Goal: Task Accomplishment & Management: Manage account settings

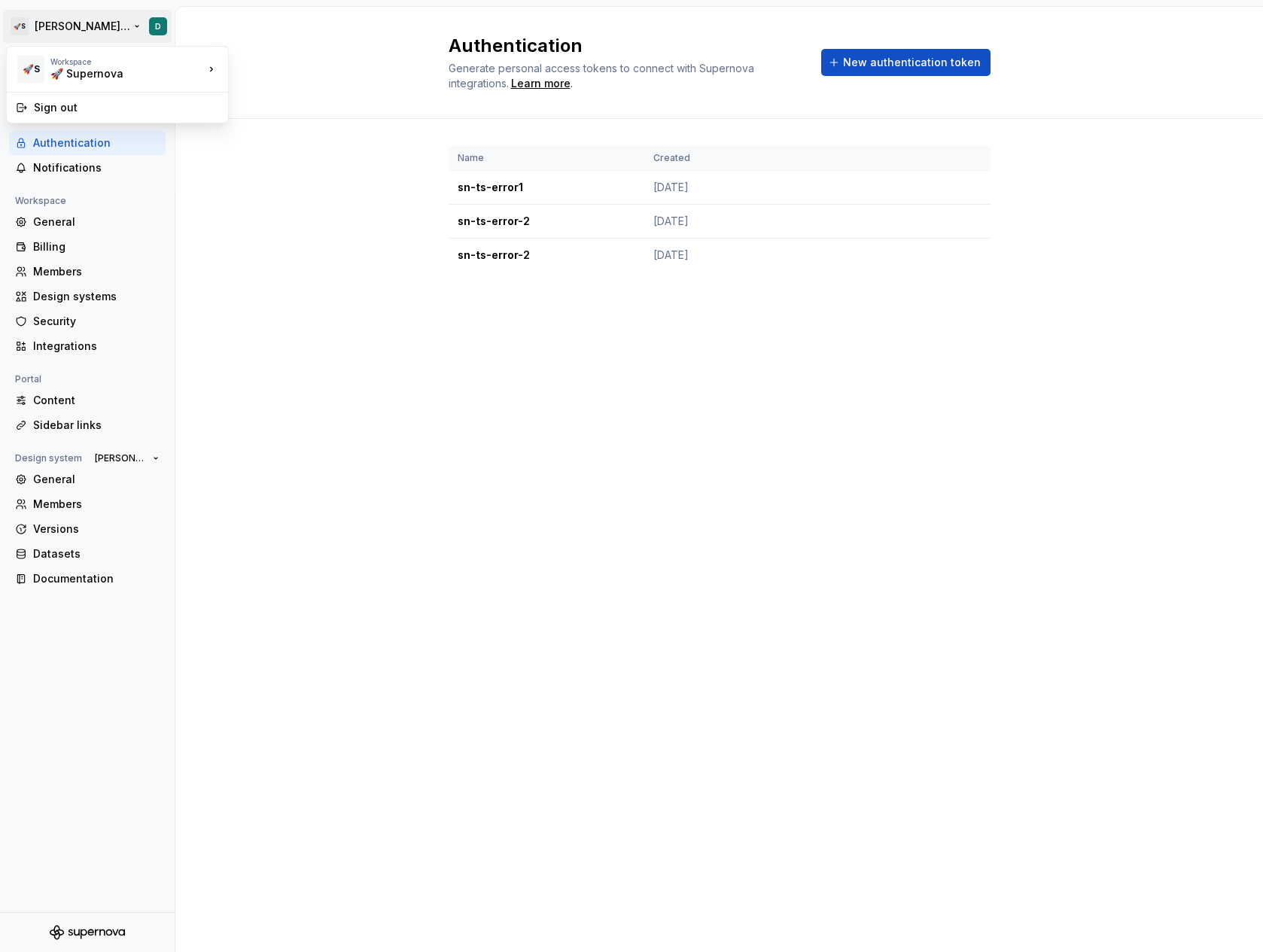
click at [55, 33] on html "🚀S [PERSON_NAME]'s tests D Back Account Profile Authentication Notifications Wo…" at bounding box center [632, 476] width 1263 height 952
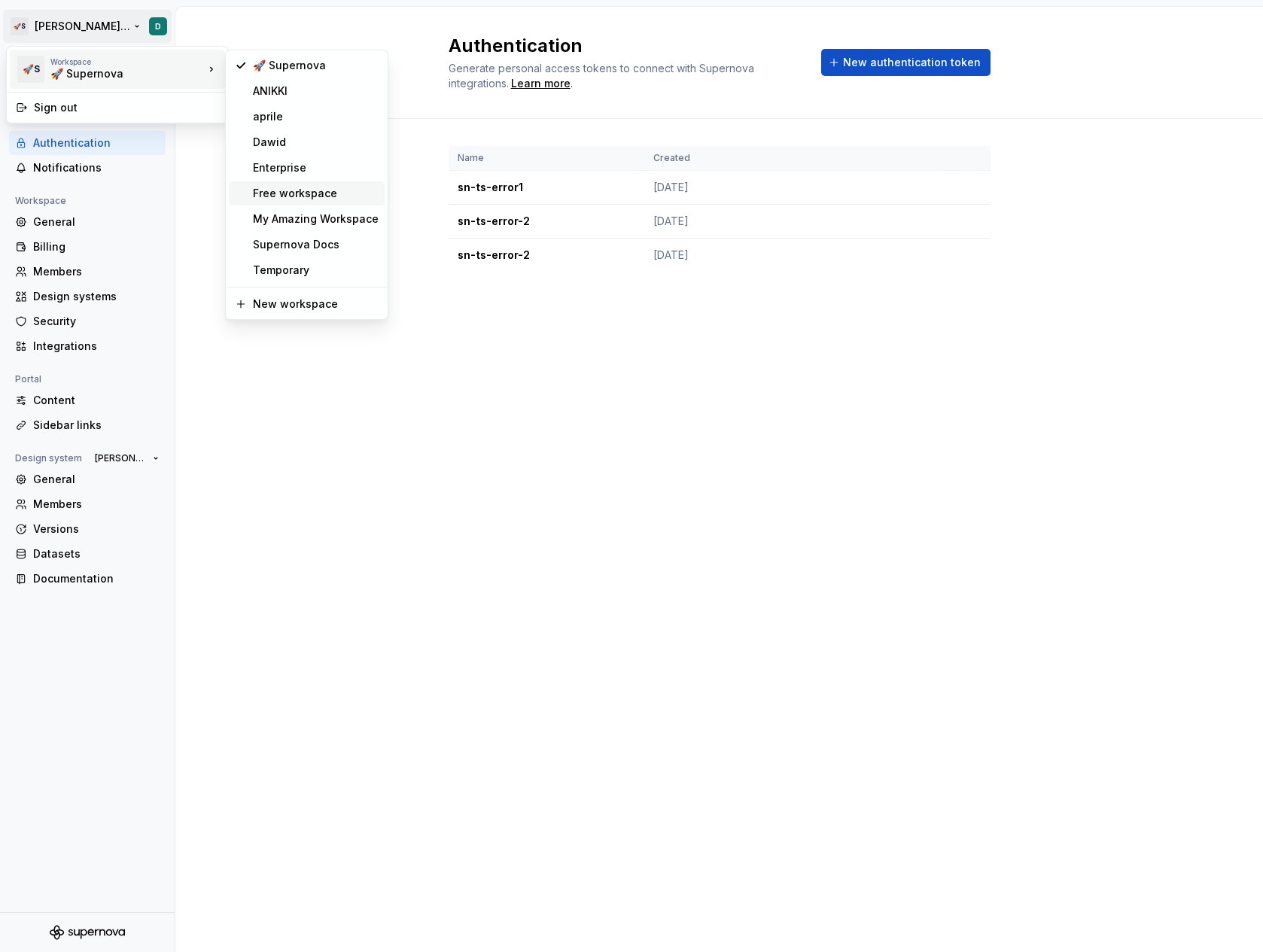
click at [280, 200] on div "Free workspace" at bounding box center [316, 193] width 126 height 15
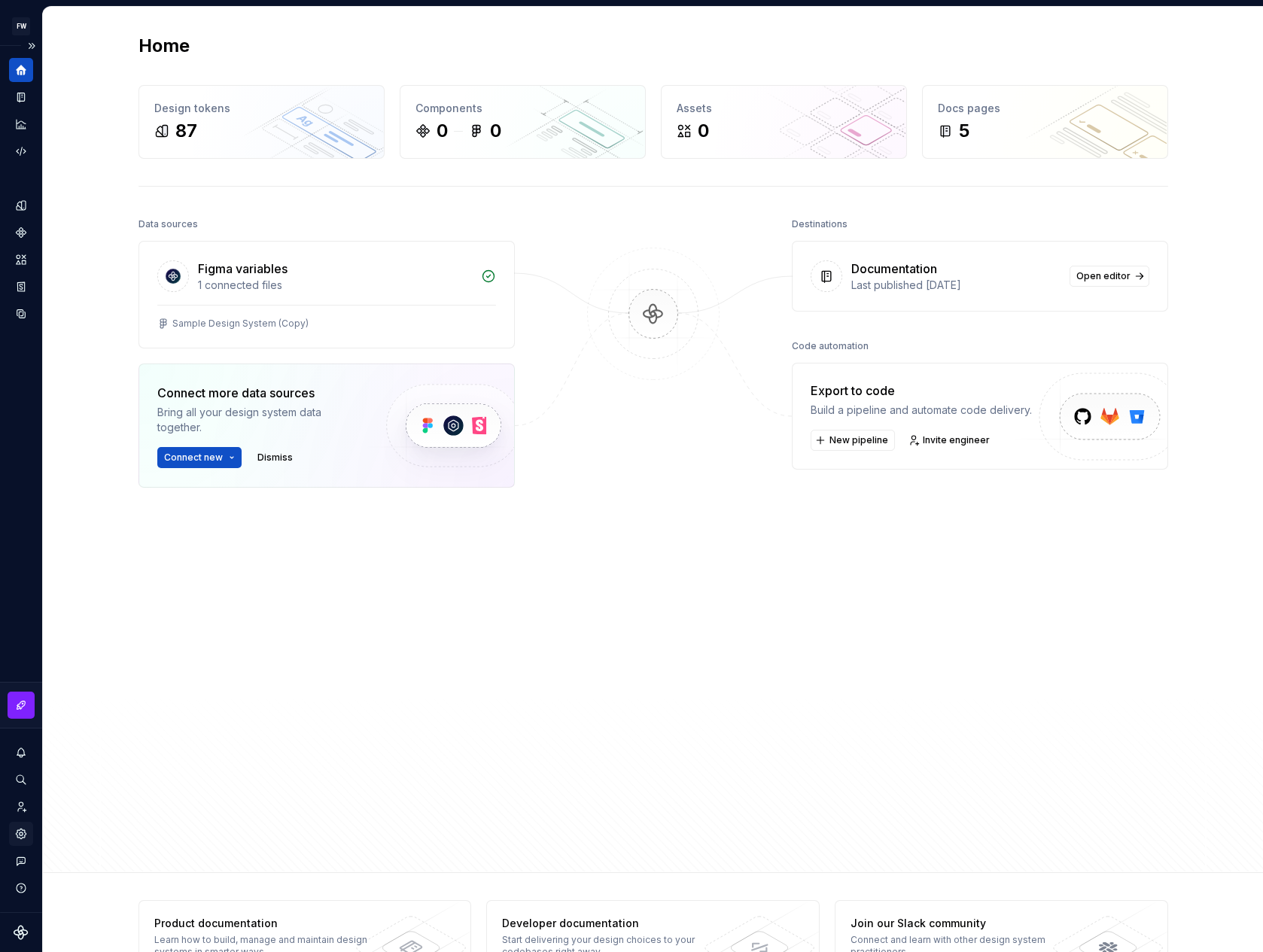
click at [28, 838] on div "Settings" at bounding box center [21, 834] width 24 height 24
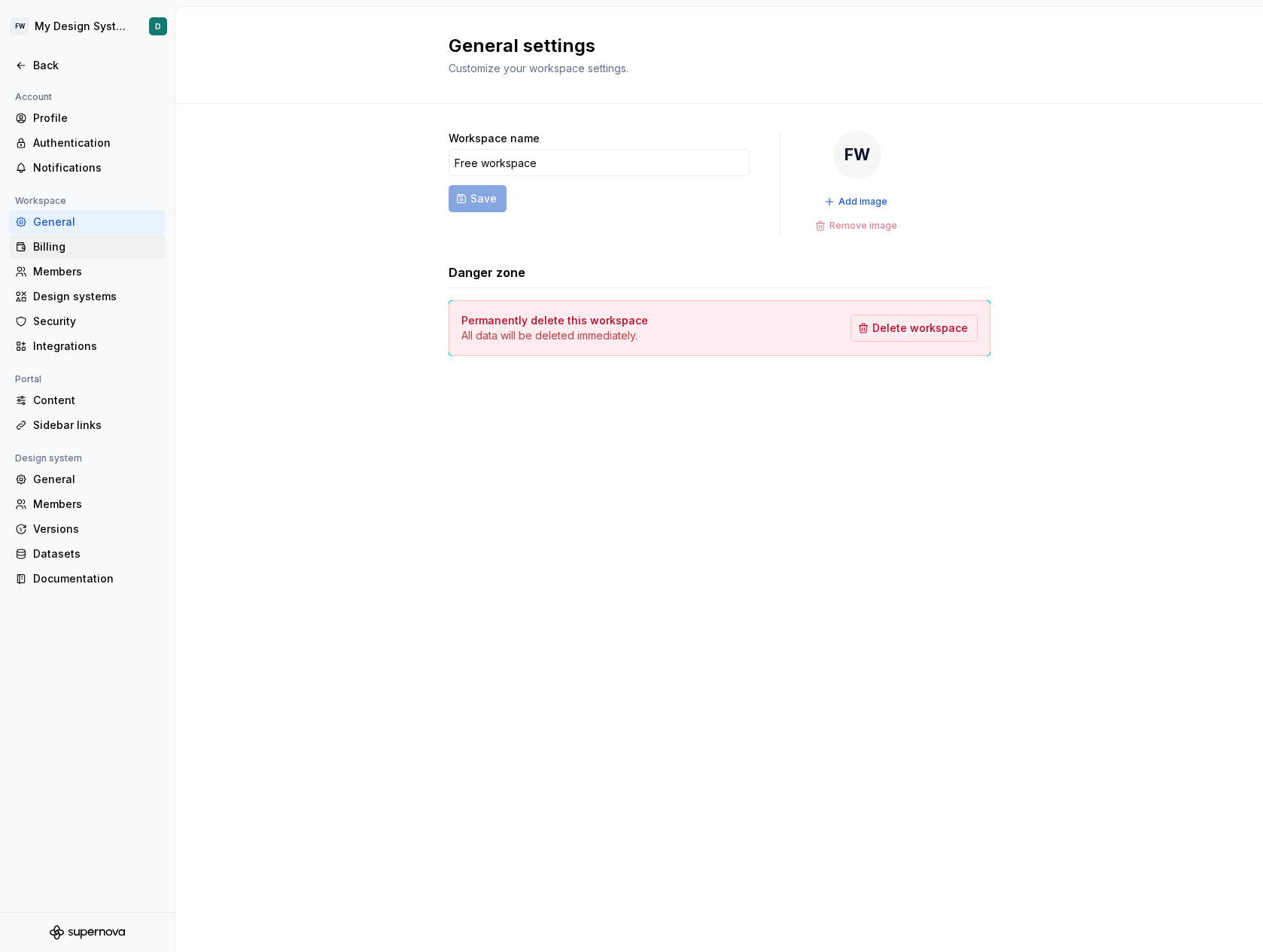
click at [88, 251] on div "Billing" at bounding box center [96, 247] width 126 height 15
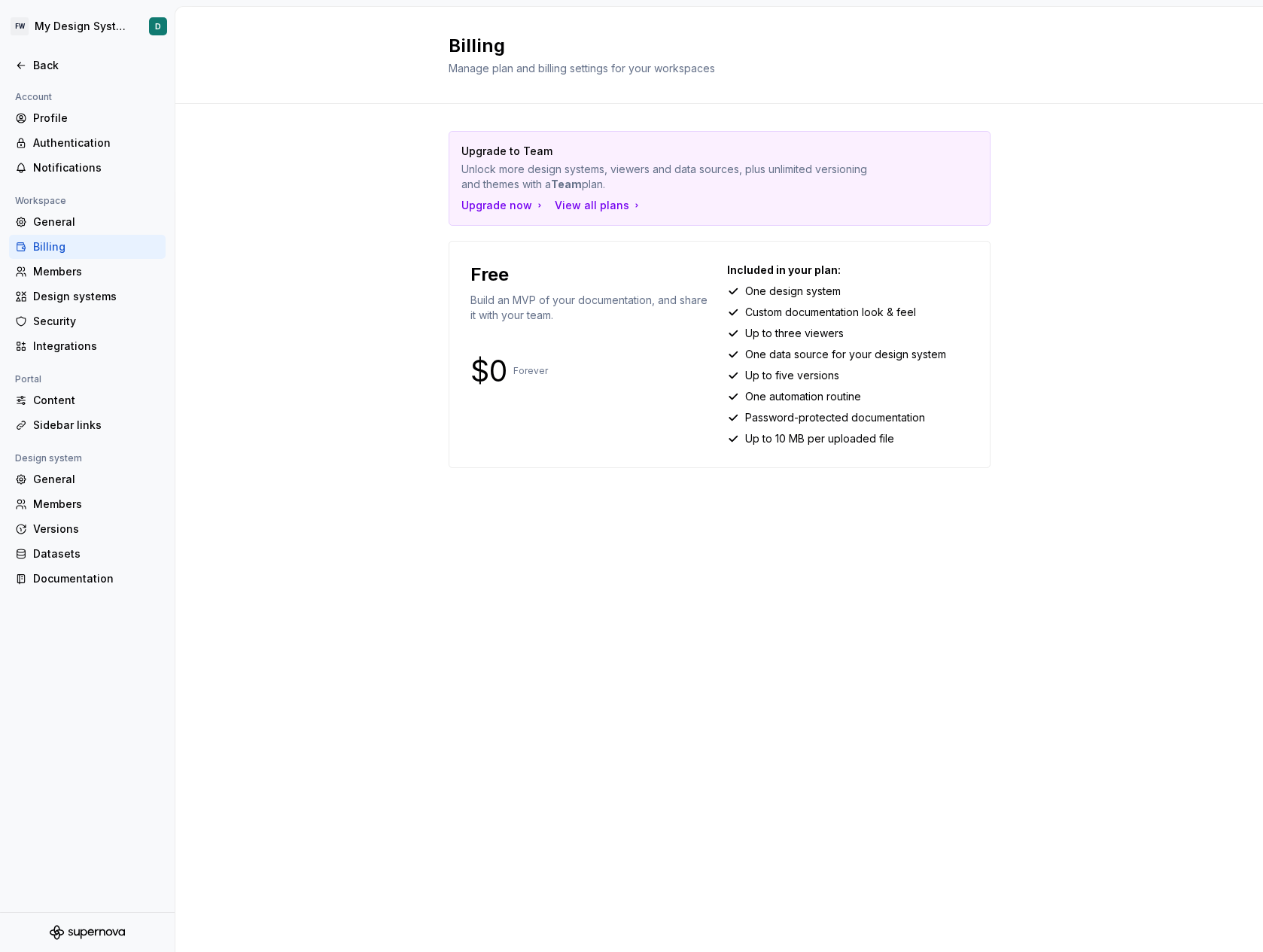
click at [391, 224] on div "Upgrade to Team Unlock more design systems, viewers and data sources, plus unli…" at bounding box center [719, 322] width 1088 height 436
click at [414, 194] on div "Upgrade to Team Unlock more design systems, viewers and data sources, plus unli…" at bounding box center [719, 322] width 1088 height 436
click at [601, 205] on div "View all plans" at bounding box center [599, 205] width 88 height 15
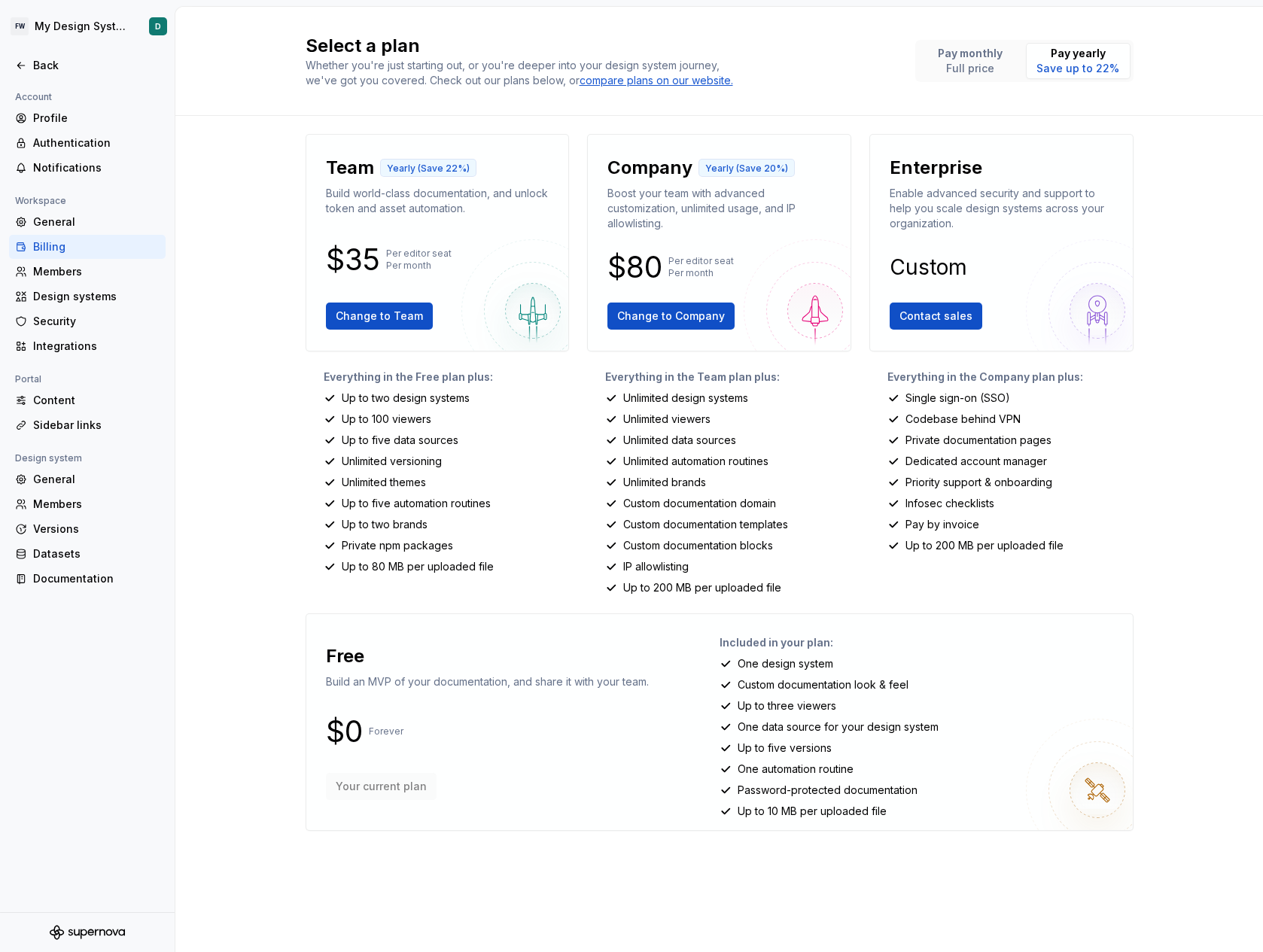
click at [87, 251] on div "Billing" at bounding box center [96, 247] width 126 height 15
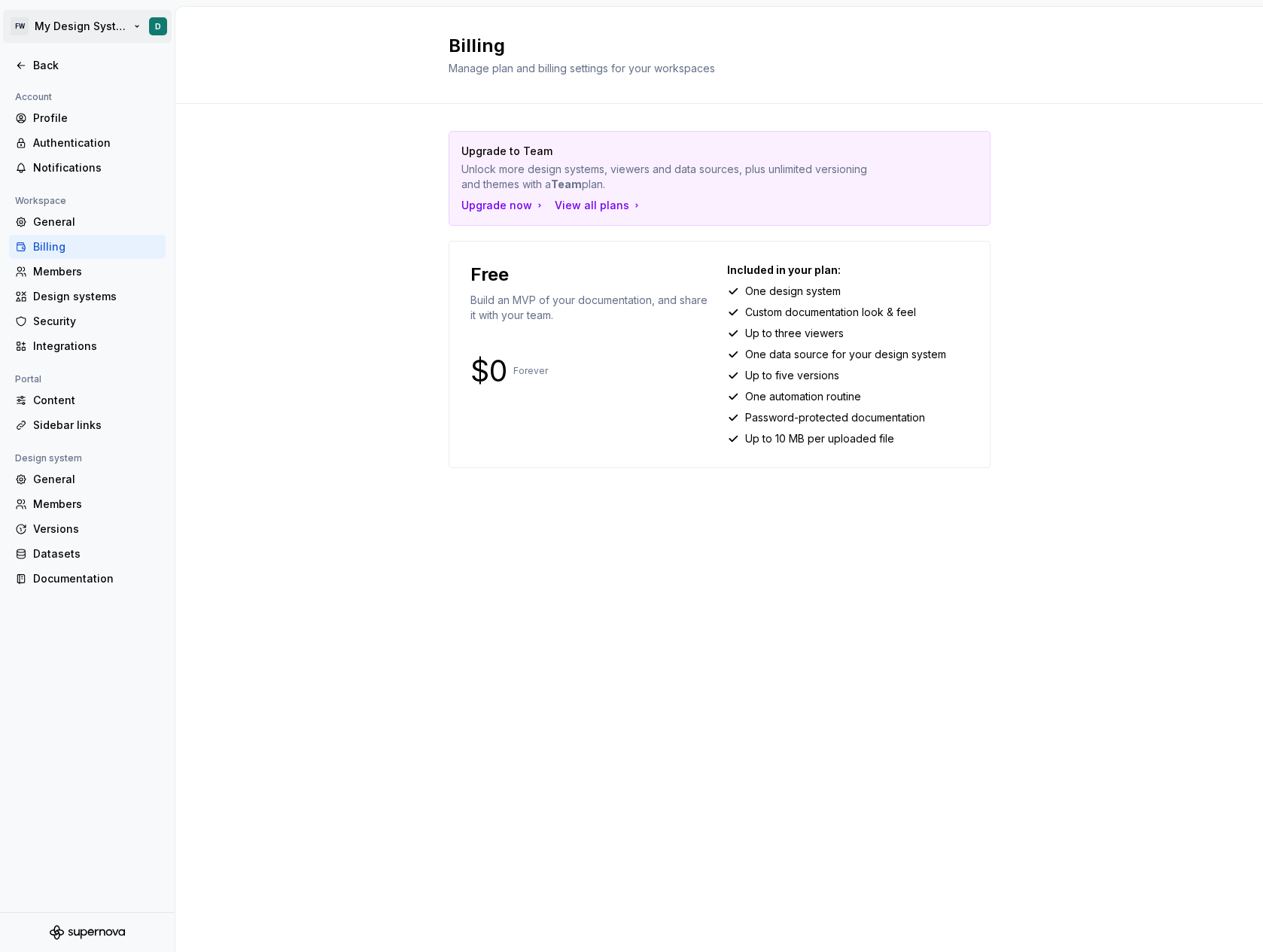
click at [49, 32] on html "FW My Design System D Back Account Profile Authentication Notifications Workspa…" at bounding box center [632, 476] width 1263 height 952
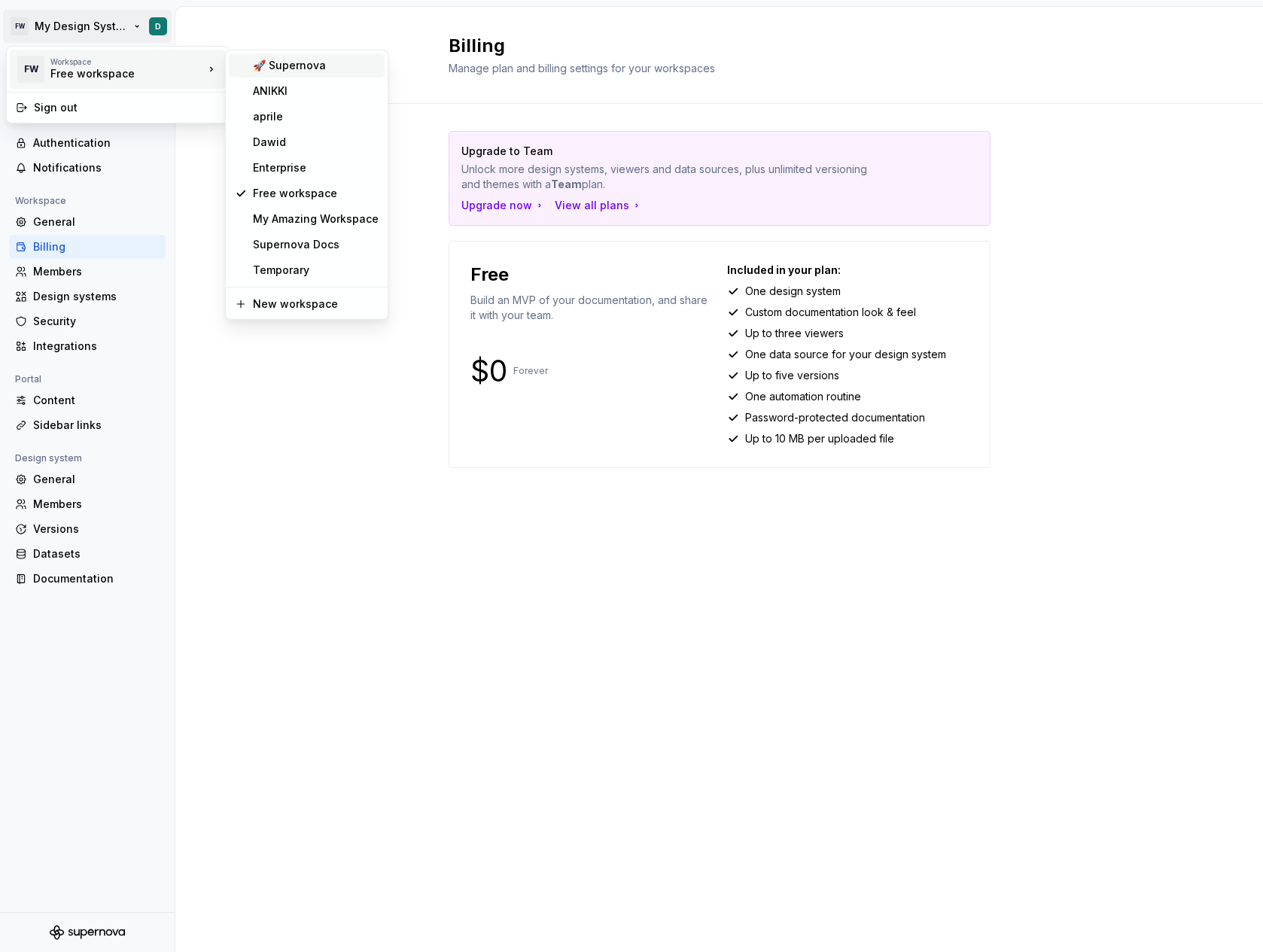
click at [286, 64] on div "🚀 Supernova" at bounding box center [316, 65] width 126 height 15
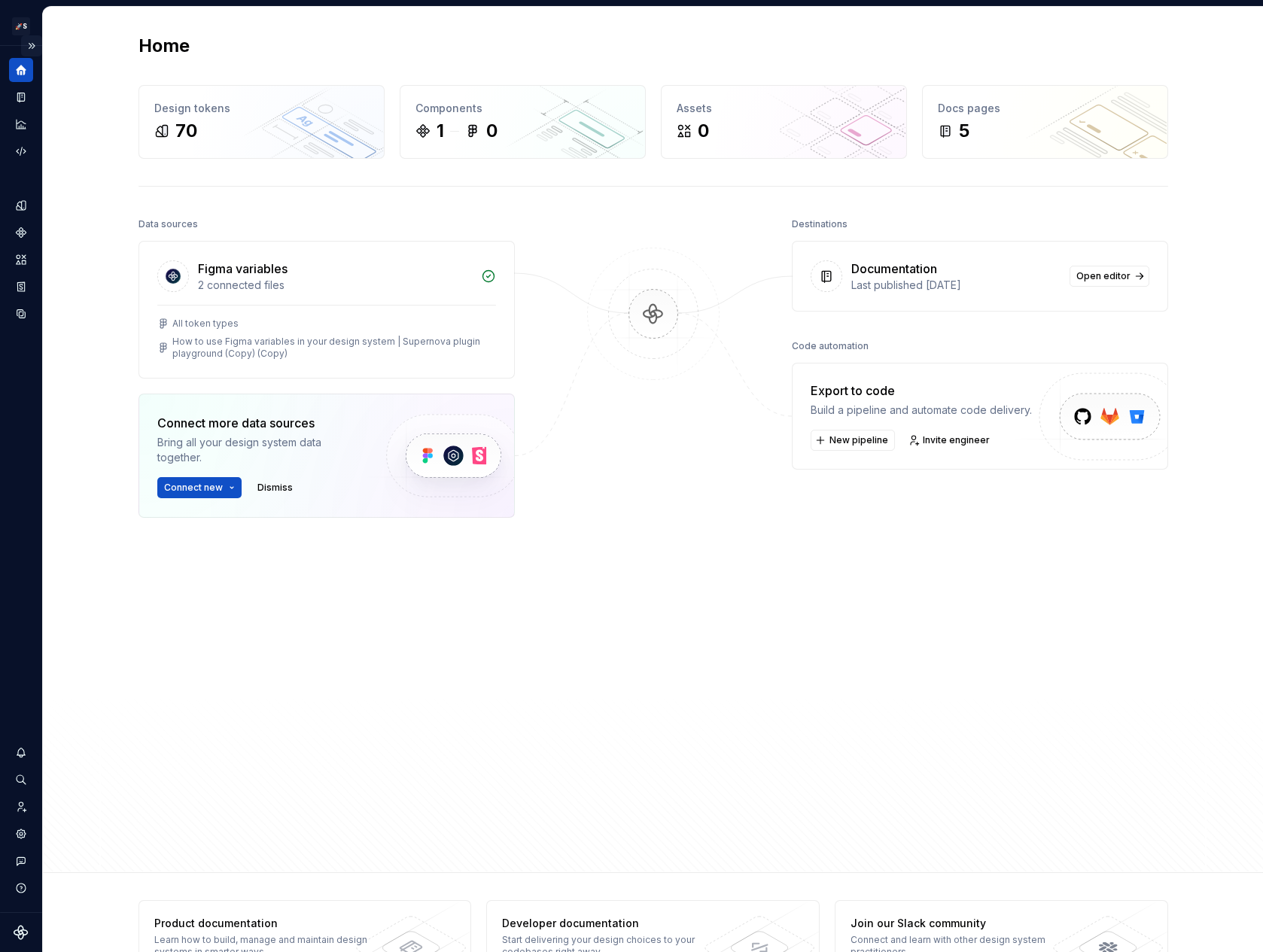
click at [25, 41] on button "Expand sidebar" at bounding box center [31, 45] width 21 height 21
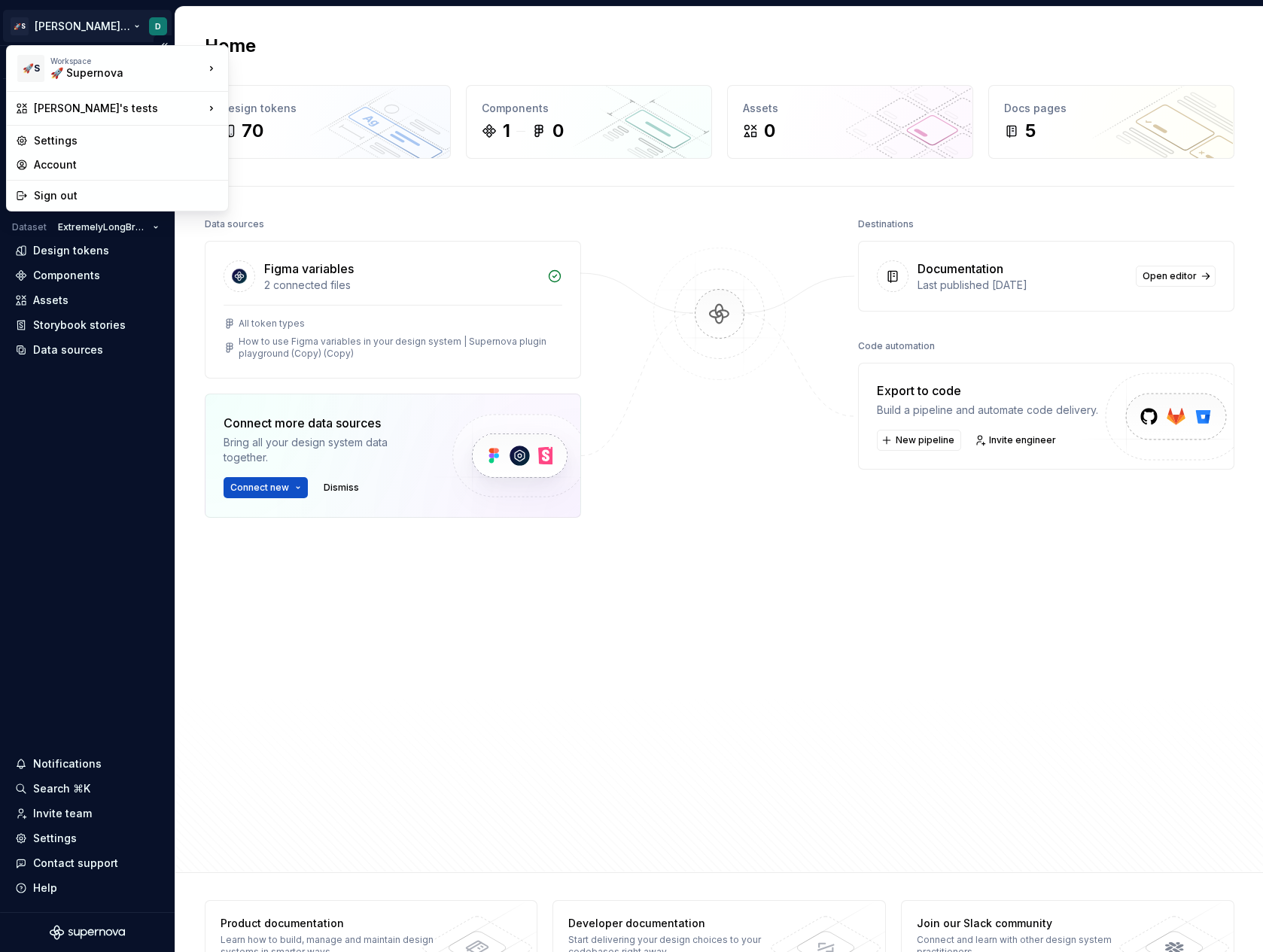
click at [103, 26] on html "🚀S Dawid's tests D Version Current draft Home Documentation Analytics Code auto…" at bounding box center [632, 476] width 1263 height 952
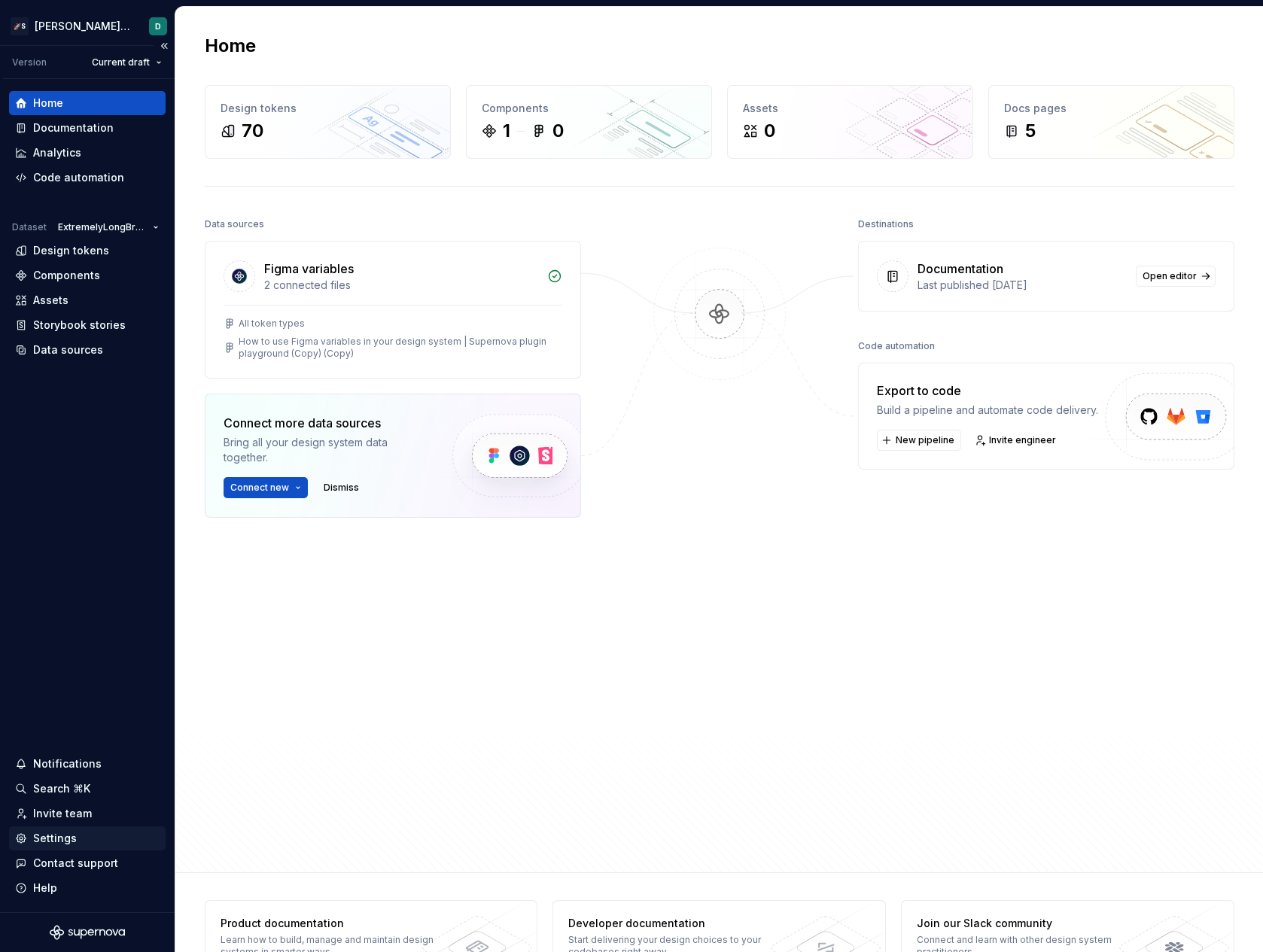
click at [95, 833] on div "Settings" at bounding box center [87, 838] width 145 height 15
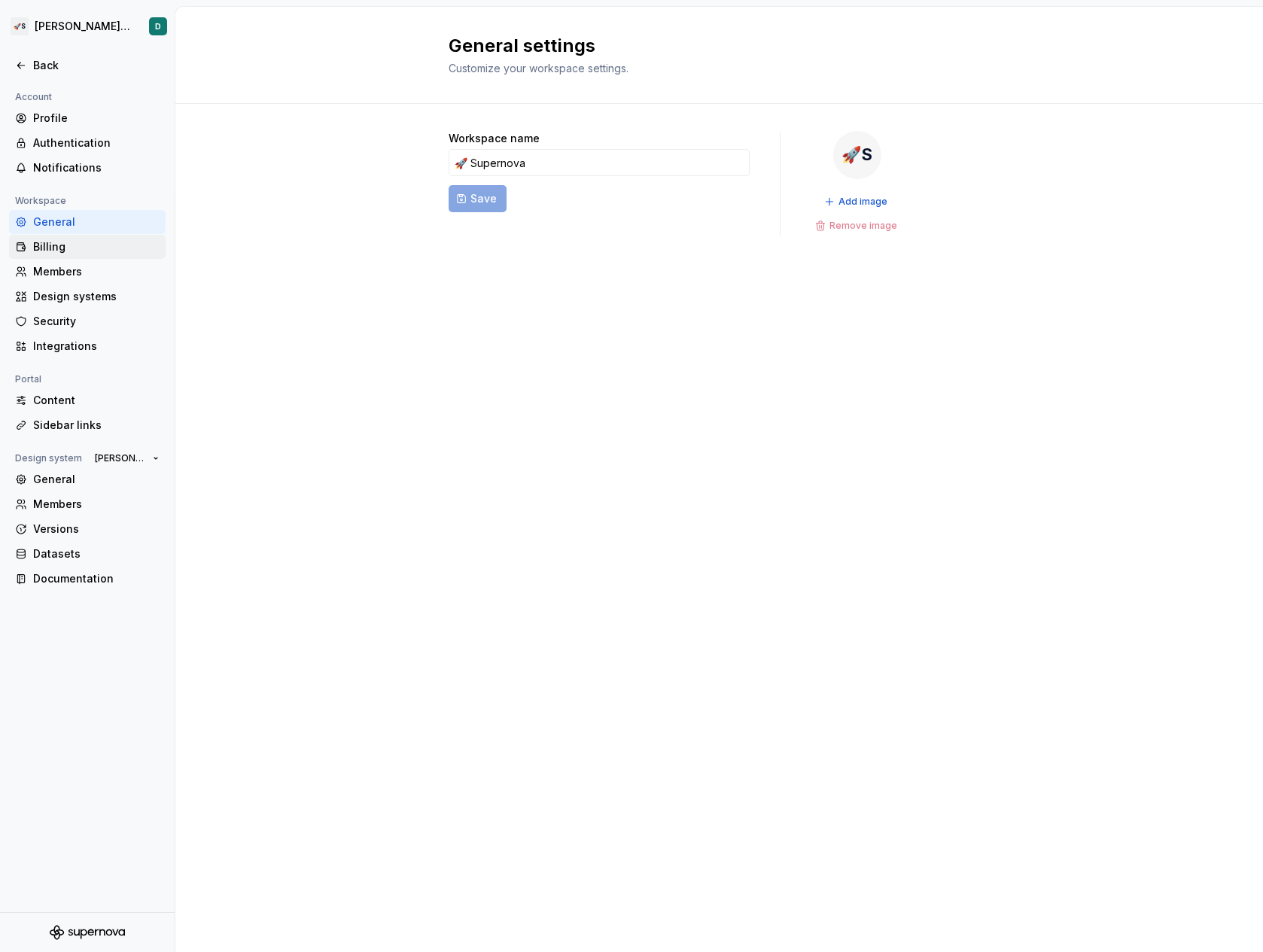
click at [67, 258] on div "Billing" at bounding box center [87, 246] width 157 height 24
click at [65, 264] on div "Members" at bounding box center [87, 271] width 157 height 24
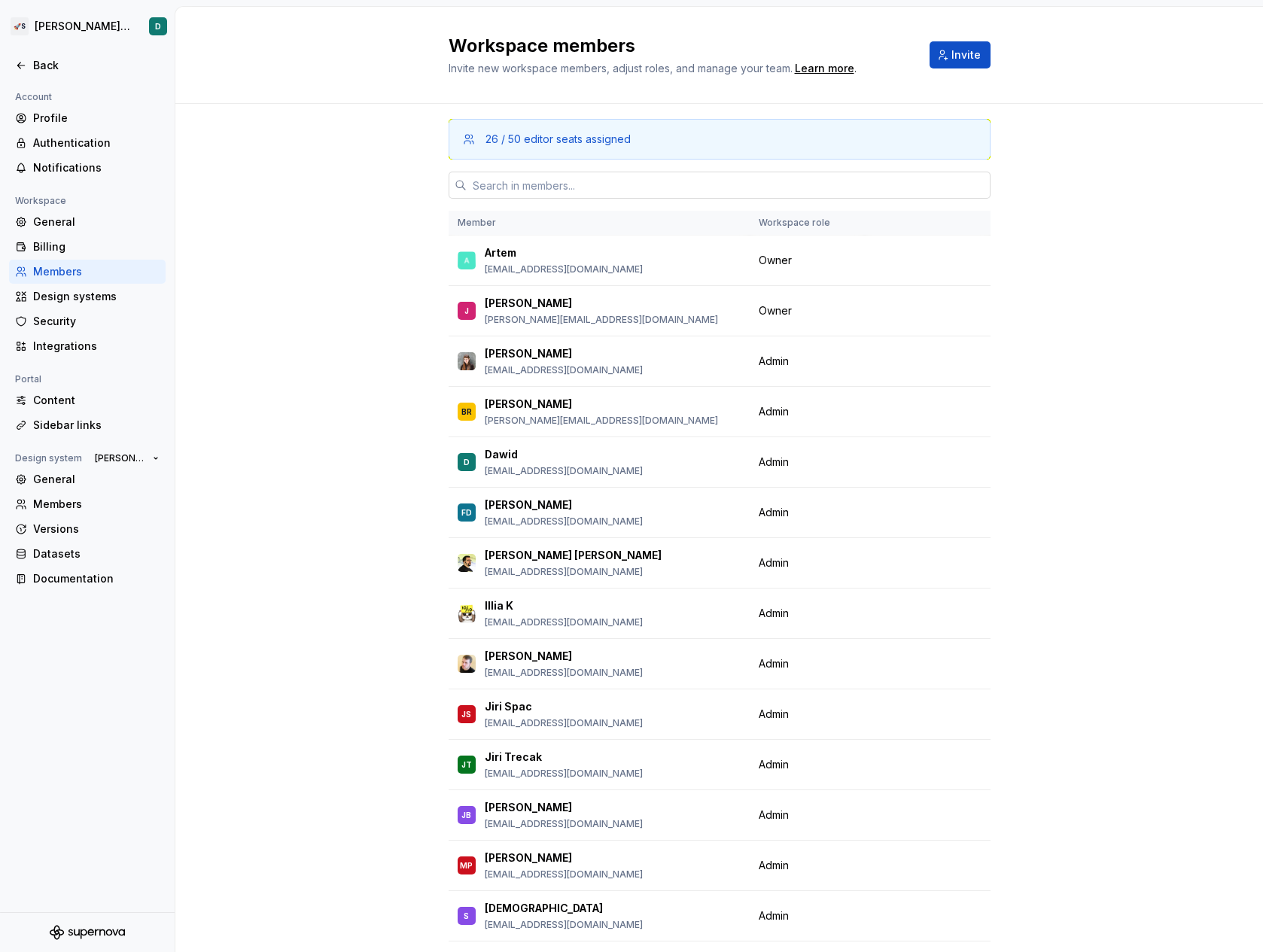
click at [520, 179] on input "text" at bounding box center [729, 185] width 524 height 27
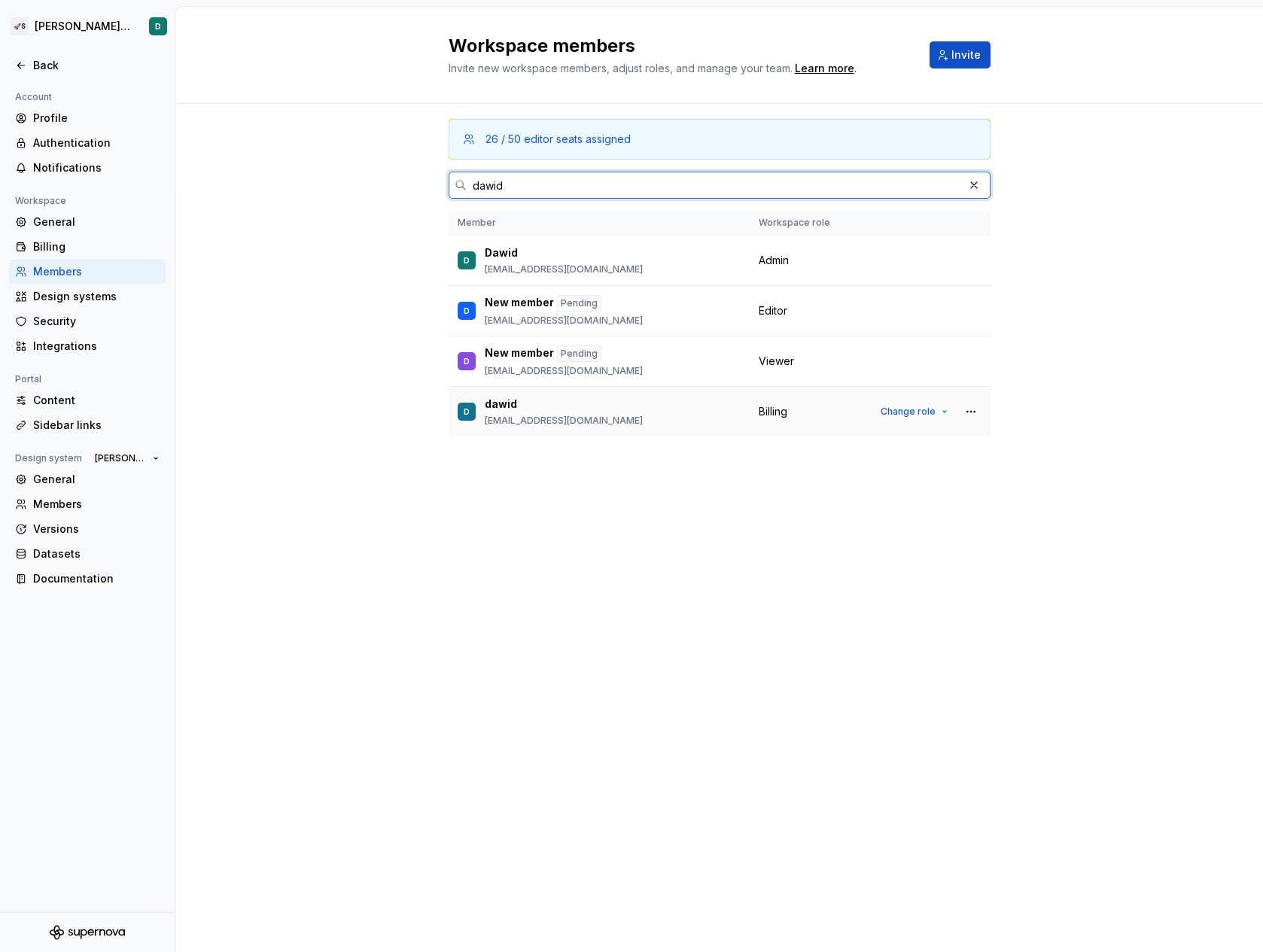
type input "dawid"
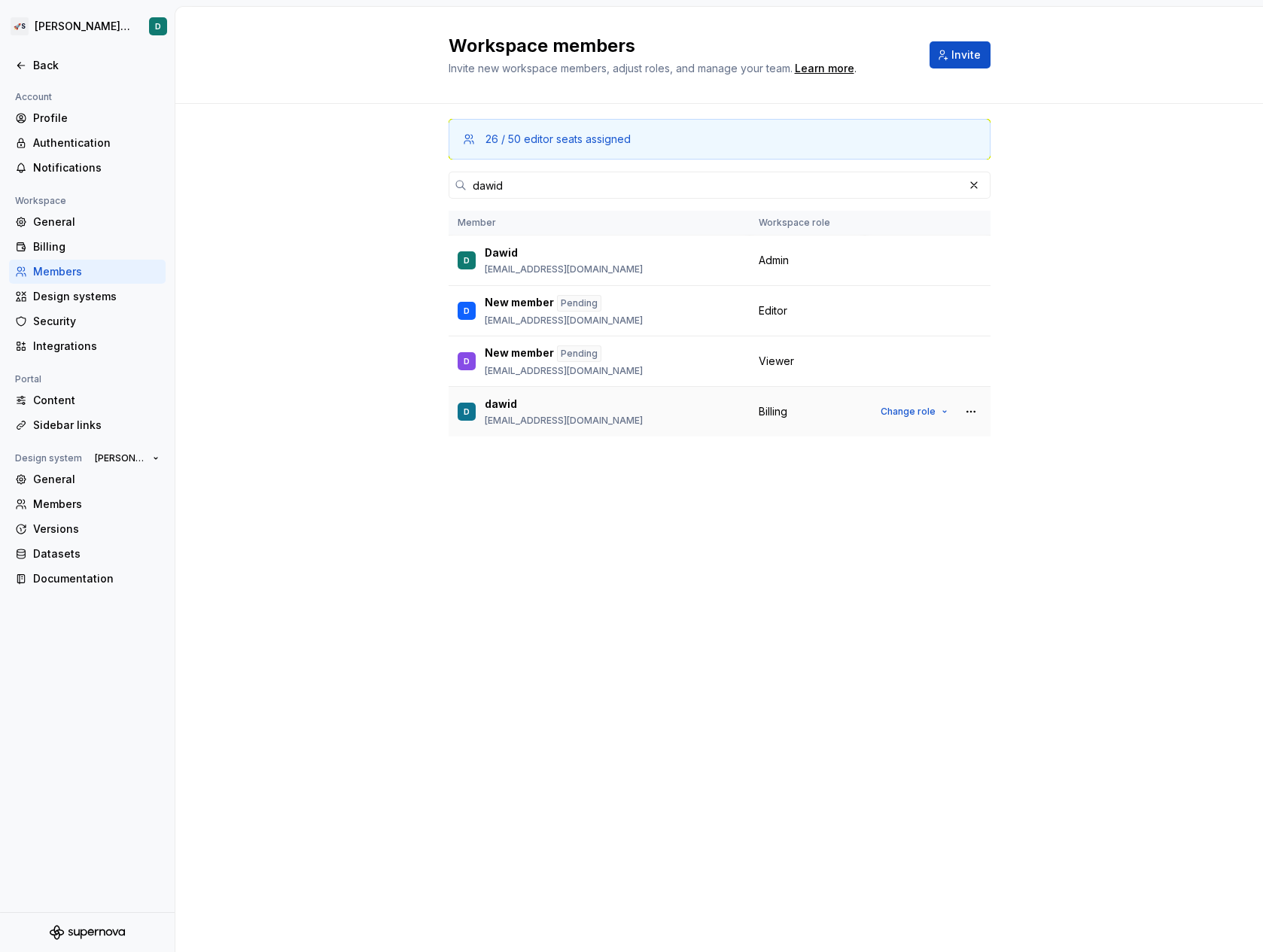
click at [810, 404] on div "Billing" at bounding box center [807, 412] width 97 height 15
click at [898, 413] on span "Change role" at bounding box center [909, 412] width 55 height 12
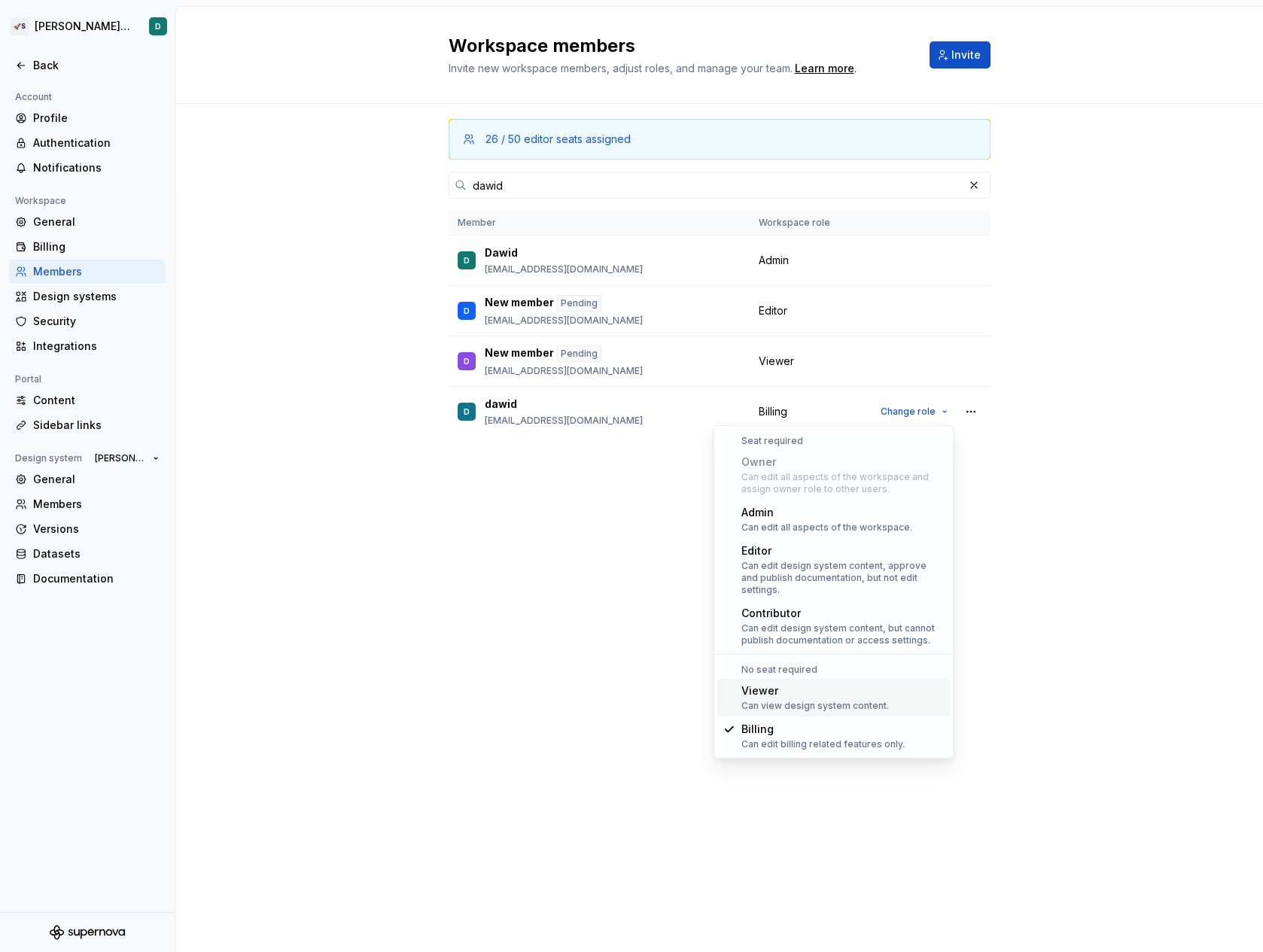
click at [803, 700] on div "Can view design system content." at bounding box center [815, 706] width 147 height 12
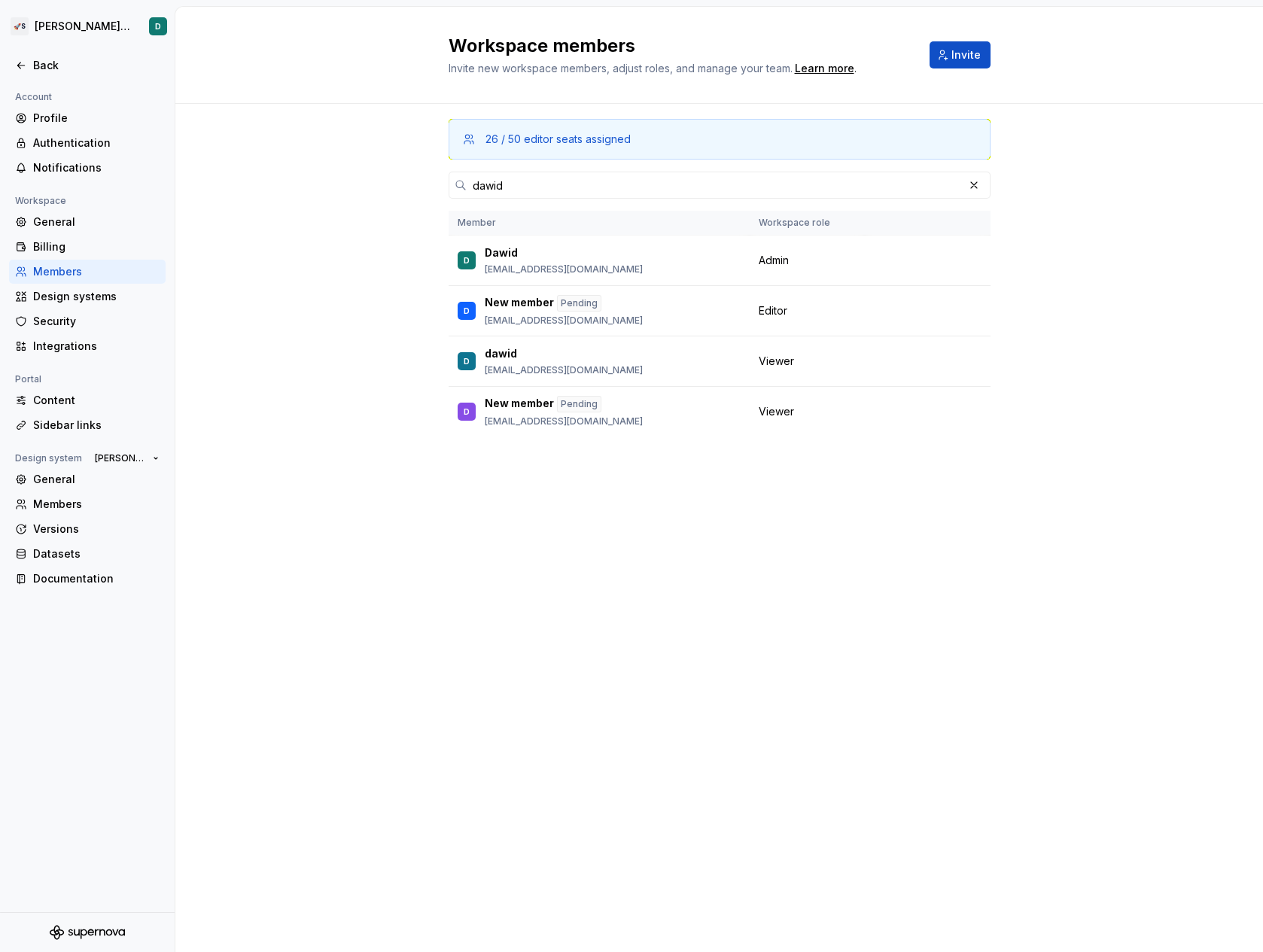
click at [302, 252] on div "26 / 50 editor seats assigned dawid Member Workspace role D Dawid [EMAIL_ADDRES…" at bounding box center [719, 299] width 1088 height 390
click at [85, 20] on html "🚀S [PERSON_NAME]'s tests D Back Account Profile Authentication Notifications Wo…" at bounding box center [632, 476] width 1263 height 952
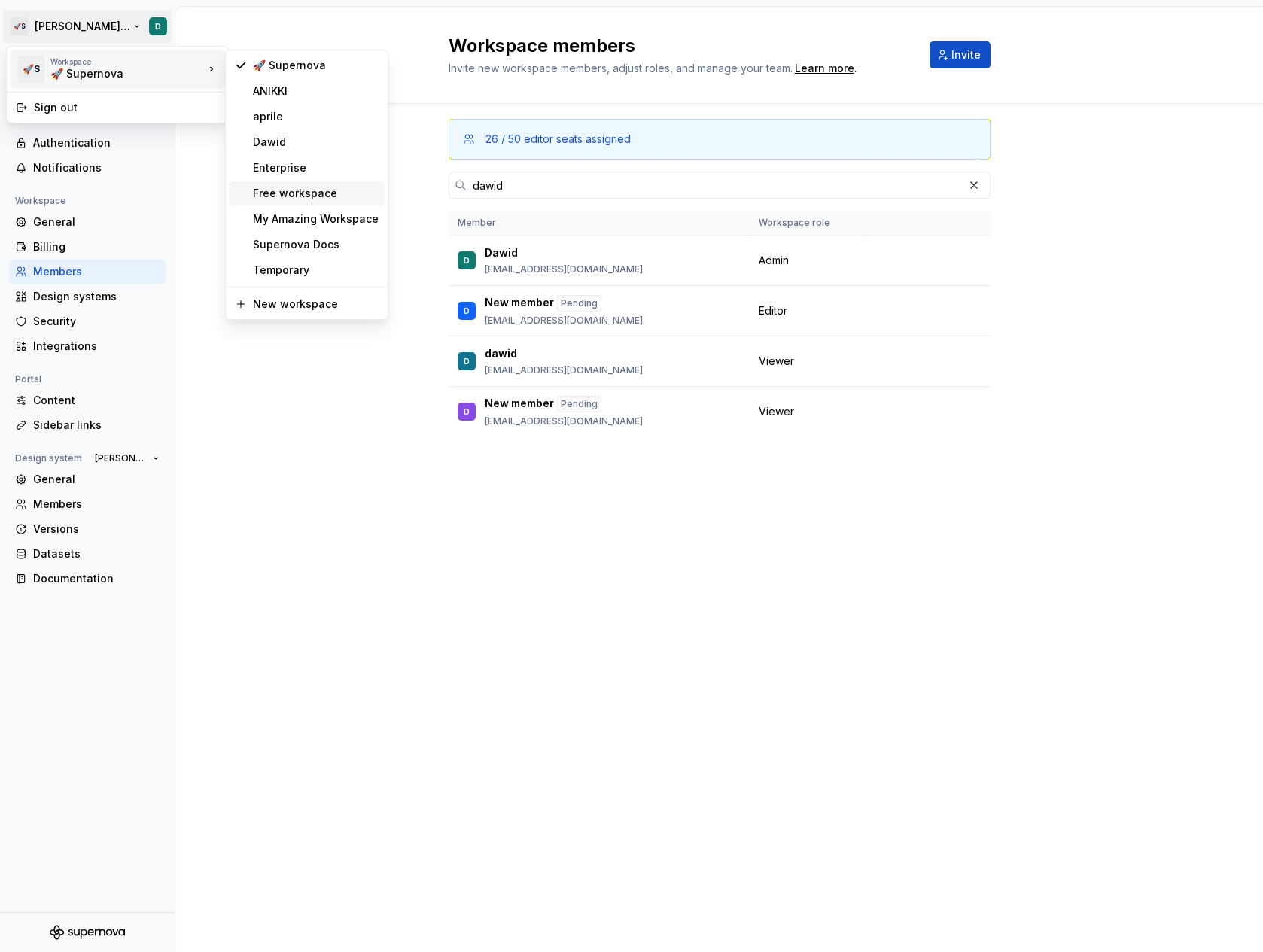
click at [271, 188] on div "Free workspace" at bounding box center [316, 193] width 126 height 15
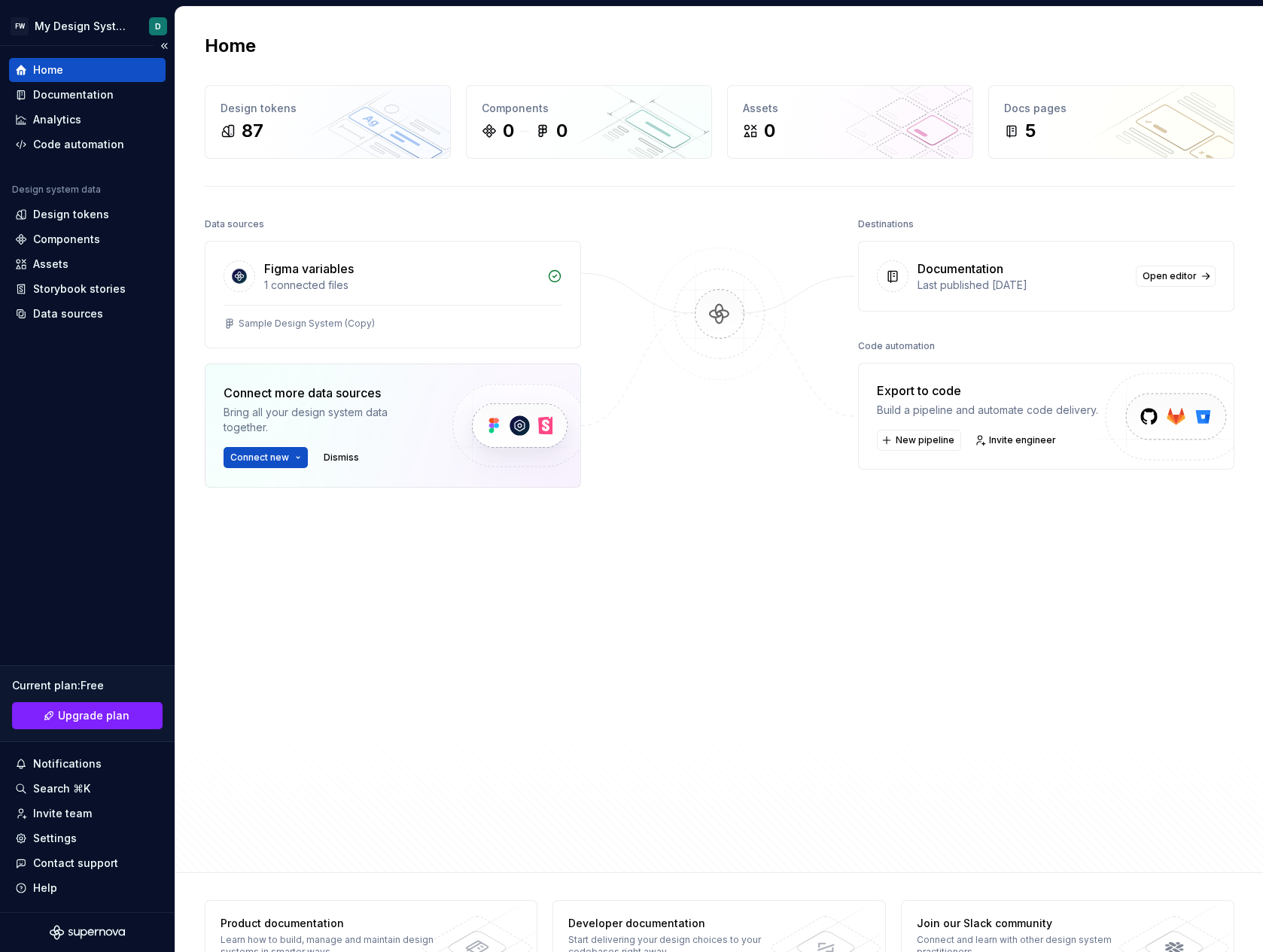
click at [66, 697] on div "Current plan : Free Upgrade plan" at bounding box center [87, 704] width 175 height 77
click at [70, 826] on div "Settings" at bounding box center [87, 838] width 157 height 24
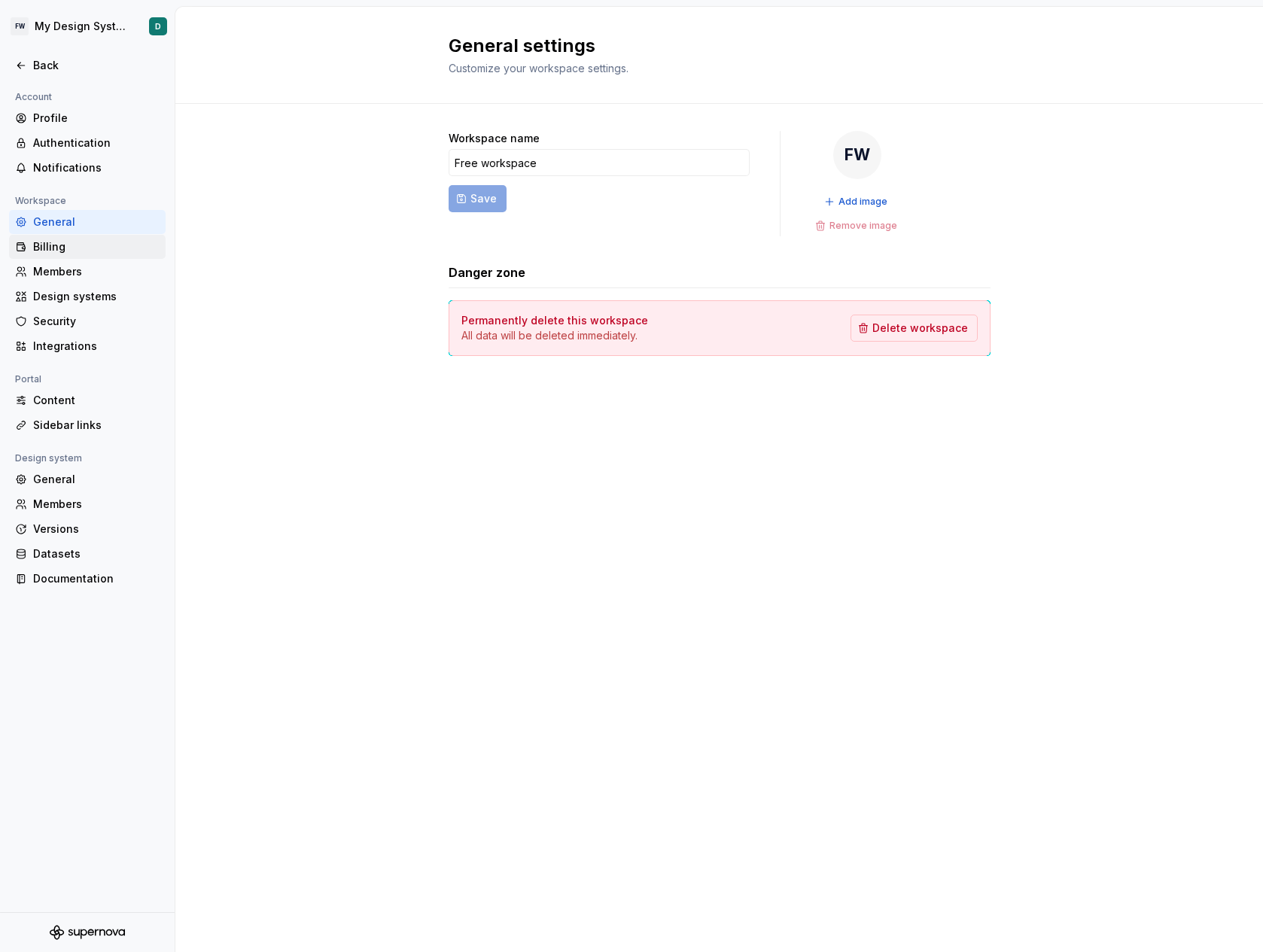
click at [63, 238] on div "Billing" at bounding box center [87, 246] width 157 height 24
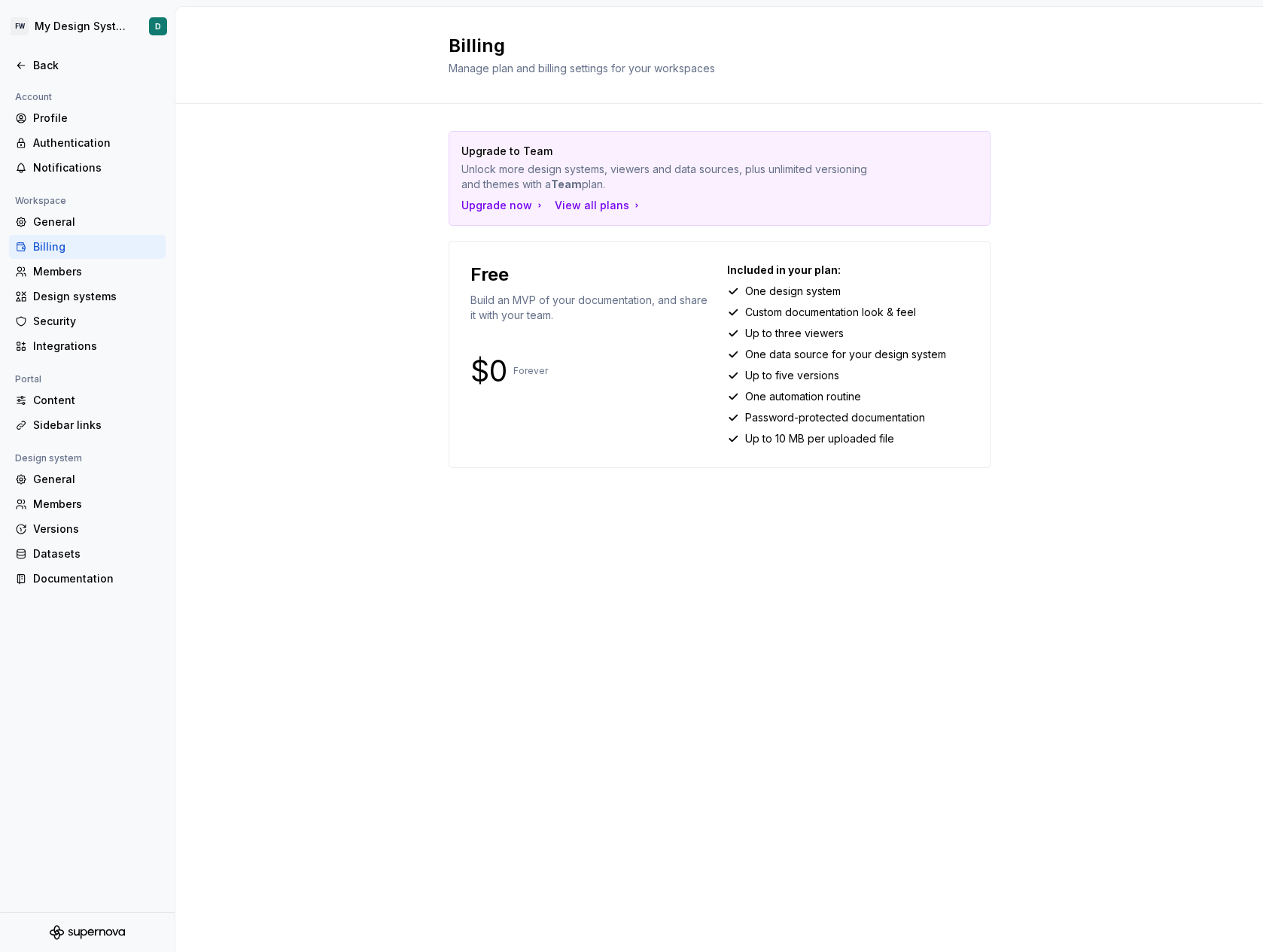
click at [548, 313] on p "Build an MVP of your documentation, and share it with your team." at bounding box center [591, 308] width 242 height 30
